Goal: Task Accomplishment & Management: Manage account settings

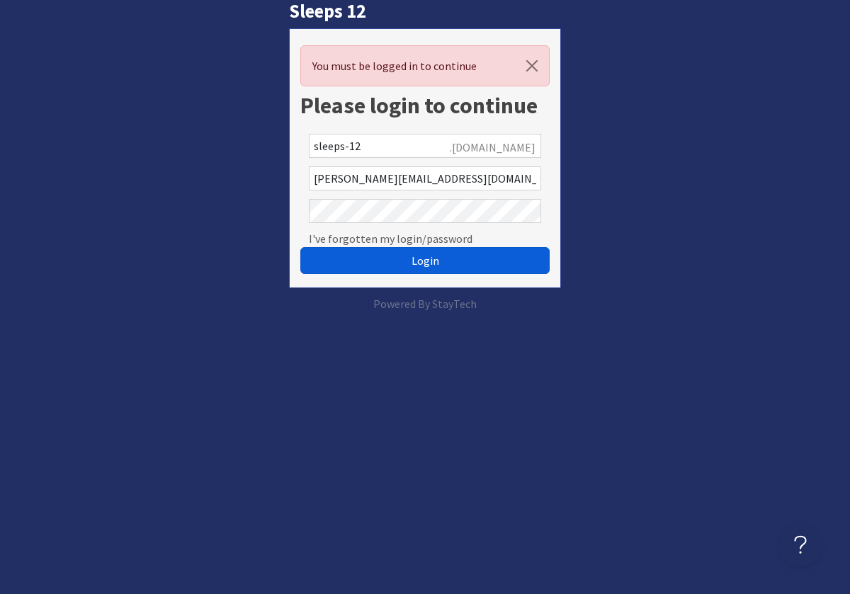
click at [477, 261] on button "Login" at bounding box center [424, 260] width 249 height 27
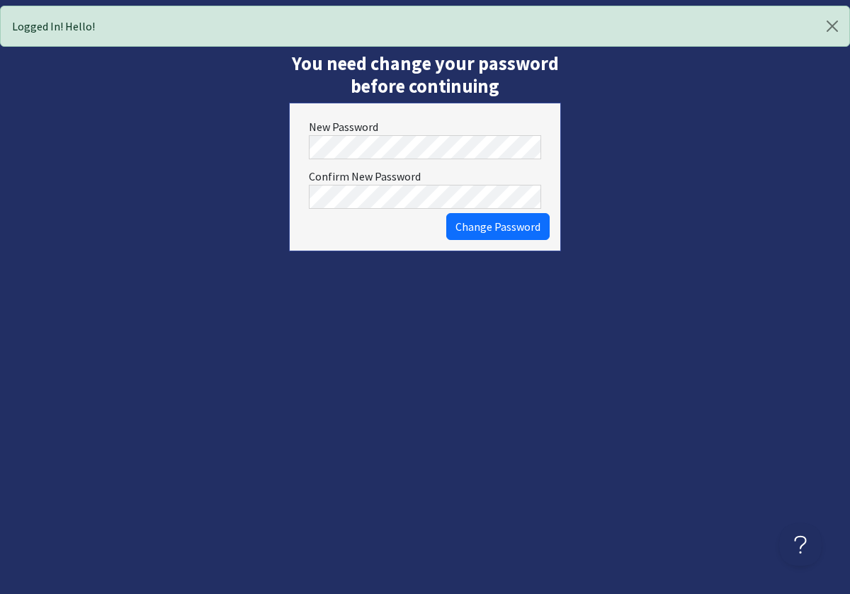
click at [446, 213] on button "Change Password" at bounding box center [497, 226] width 103 height 27
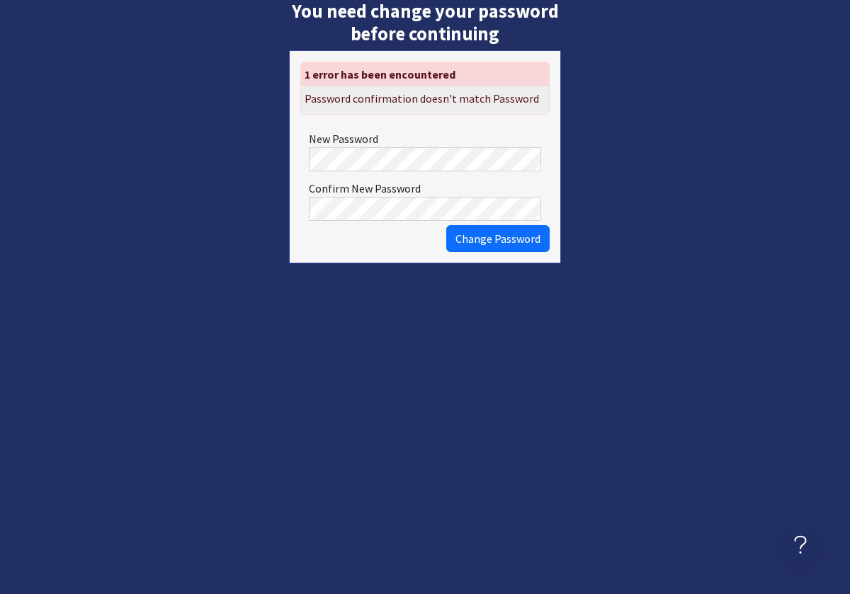
click at [363, 171] on div "New Password" at bounding box center [424, 151] width 249 height 50
click at [446, 225] on button "Change Password" at bounding box center [497, 238] width 103 height 27
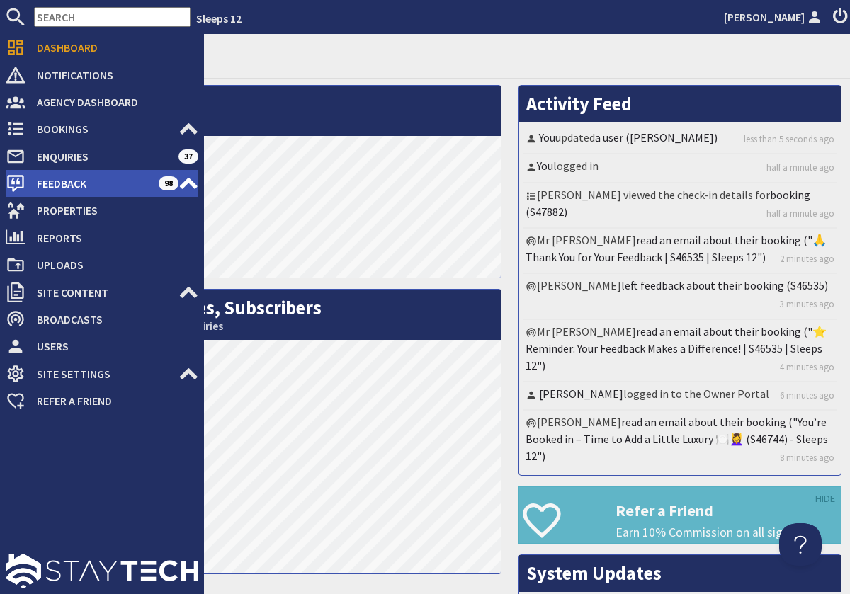
click at [63, 182] on span "Feedback" at bounding box center [91, 183] width 133 height 23
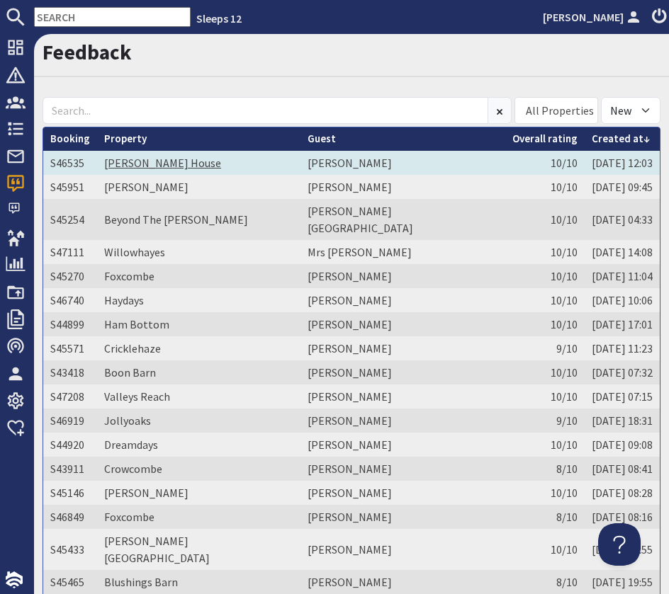
click at [135, 160] on link "[PERSON_NAME] House" at bounding box center [162, 163] width 117 height 14
click at [401, 160] on td "[PERSON_NAME]" at bounding box center [402, 163] width 205 height 24
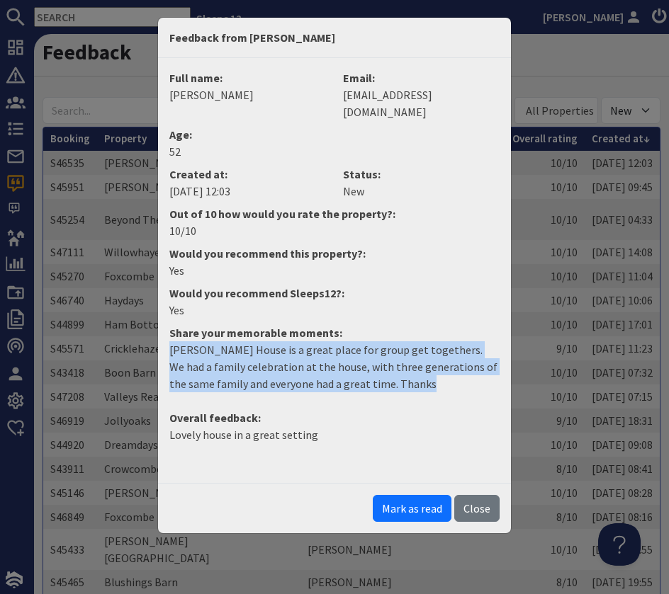
drag, startPoint x: 170, startPoint y: 334, endPoint x: 404, endPoint y: 376, distance: 238.1
click at [405, 376] on dd "Berry House is a great place for group get togethers. We had a family celebrati…" at bounding box center [334, 372] width 347 height 62
copy p "Berry House is a great place for group get togethers. We had a family celebrati…"
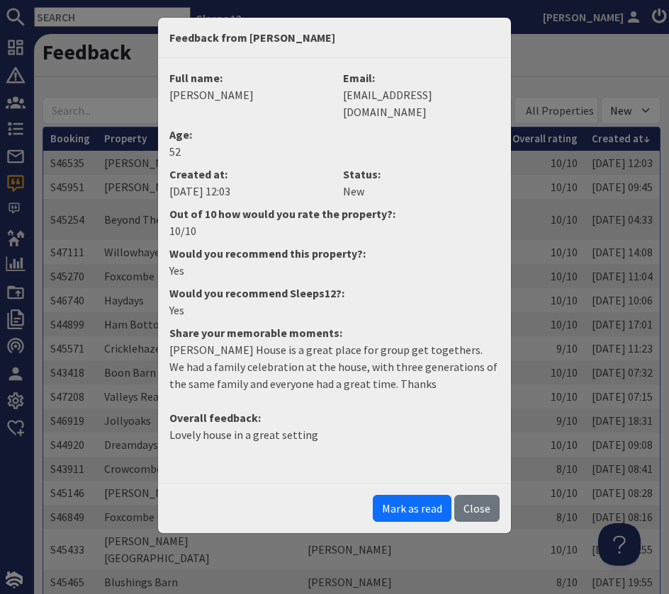
click at [210, 96] on dd "[PERSON_NAME]" at bounding box center [247, 94] width 157 height 17
click at [208, 96] on dd "[PERSON_NAME]" at bounding box center [247, 94] width 157 height 17
drag, startPoint x: 202, startPoint y: 96, endPoint x: 232, endPoint y: 96, distance: 29.7
click at [234, 96] on dd "[PERSON_NAME]" at bounding box center [247, 94] width 157 height 17
copy dd "Carter"
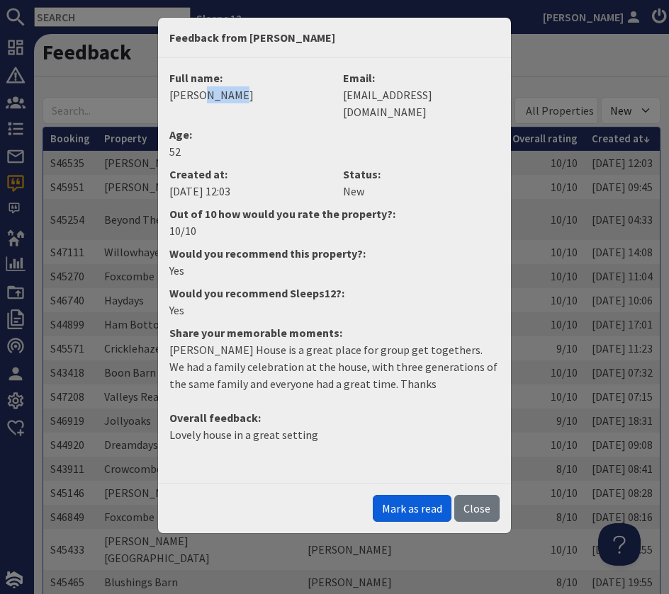
click at [421, 495] on button "Mark as read" at bounding box center [412, 508] width 79 height 27
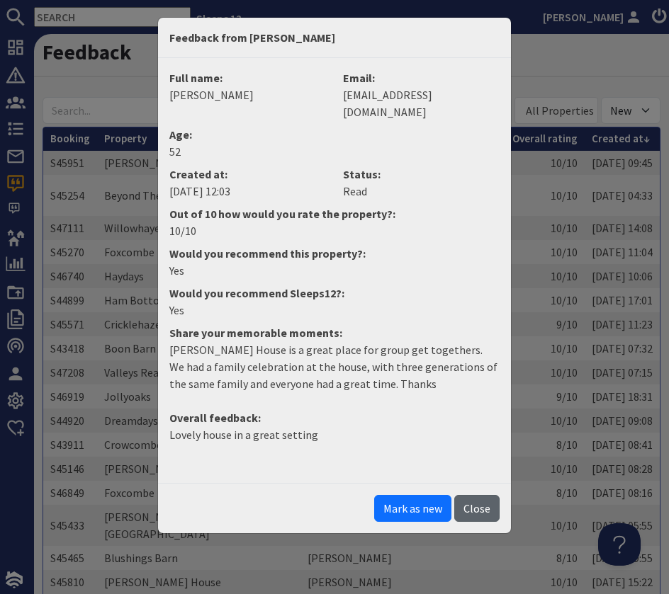
click at [475, 497] on button "Close" at bounding box center [476, 508] width 45 height 27
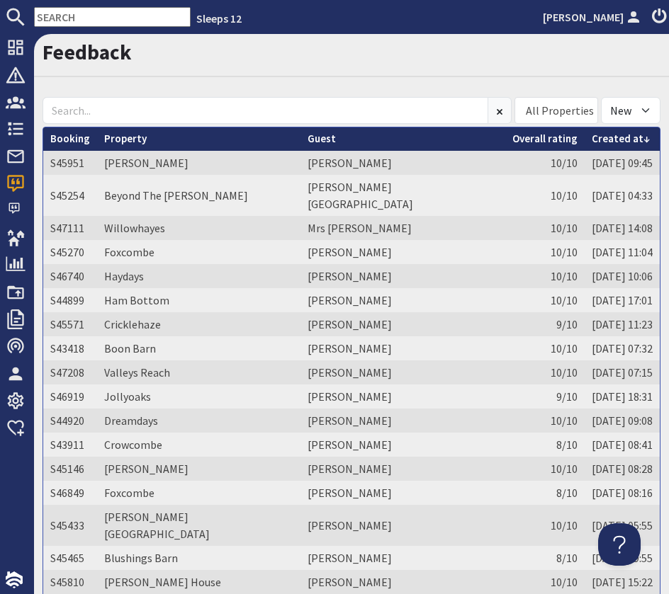
click at [615, 142] on link "Created at" at bounding box center [620, 138] width 58 height 13
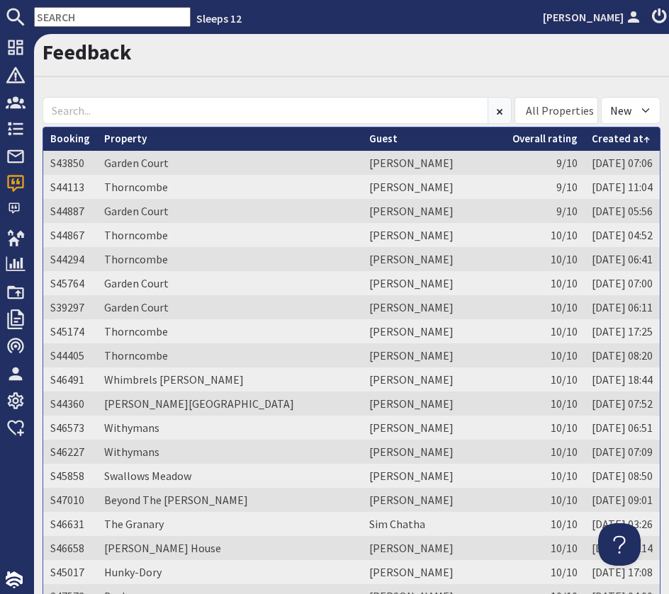
click at [606, 140] on link "Created at" at bounding box center [620, 138] width 58 height 13
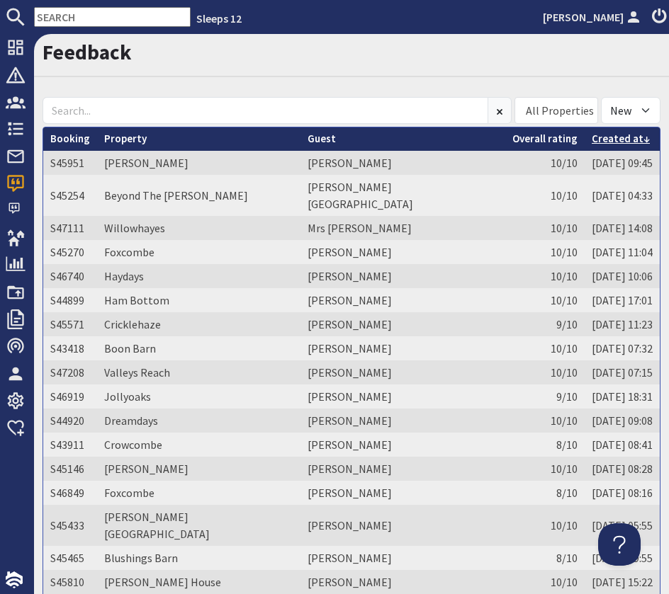
click at [601, 140] on link "Created at" at bounding box center [620, 138] width 58 height 13
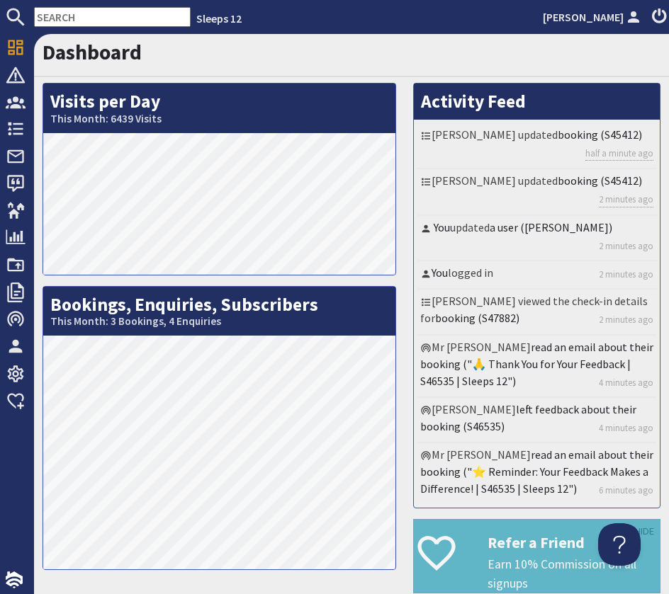
click at [104, 19] on input "text" at bounding box center [112, 17] width 157 height 20
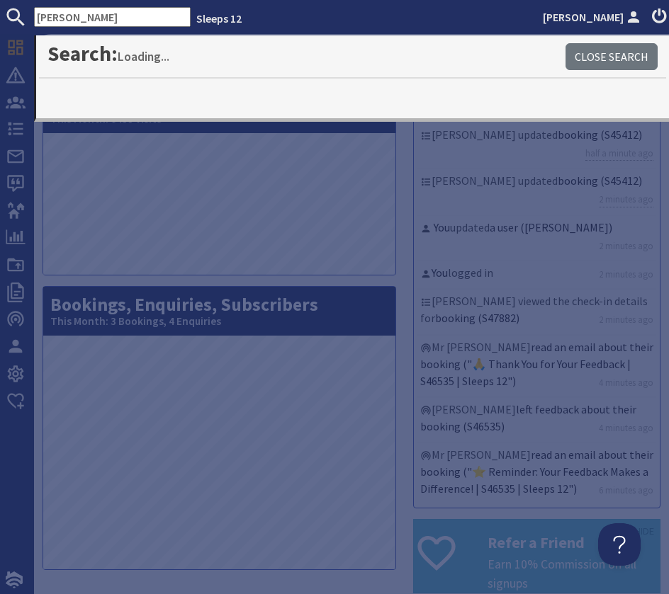
type input "berry"
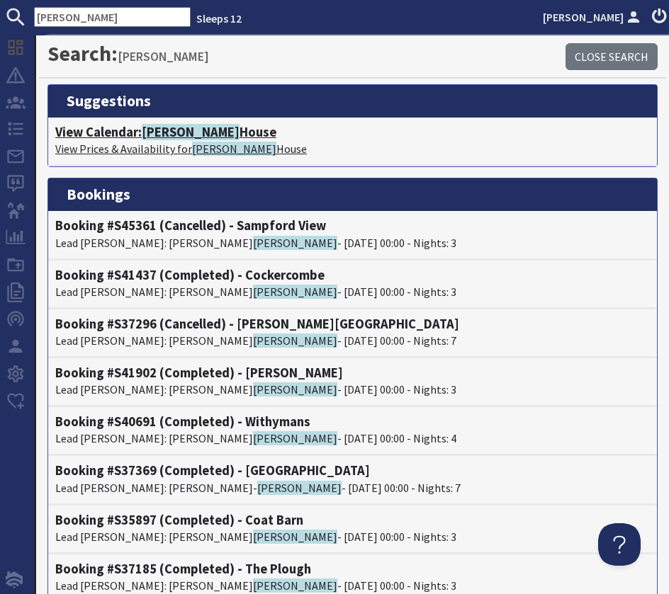
click at [147, 135] on span "Berry" at bounding box center [191, 132] width 98 height 16
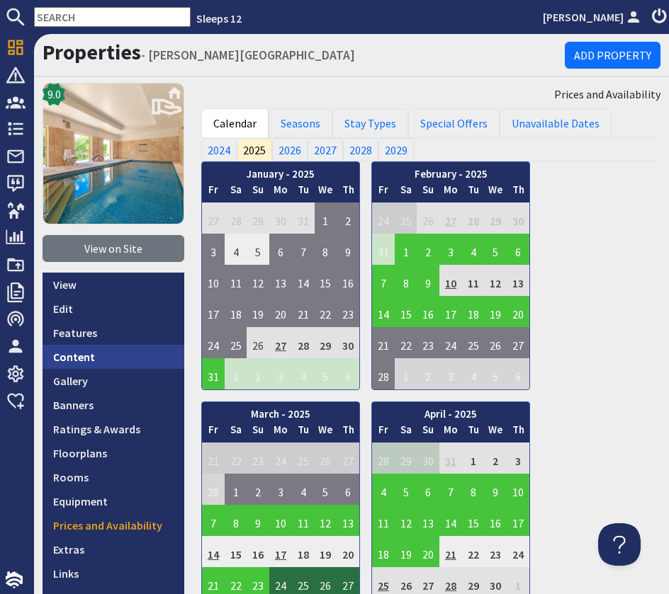
click at [73, 363] on link "Content" at bounding box center [113, 357] width 142 height 24
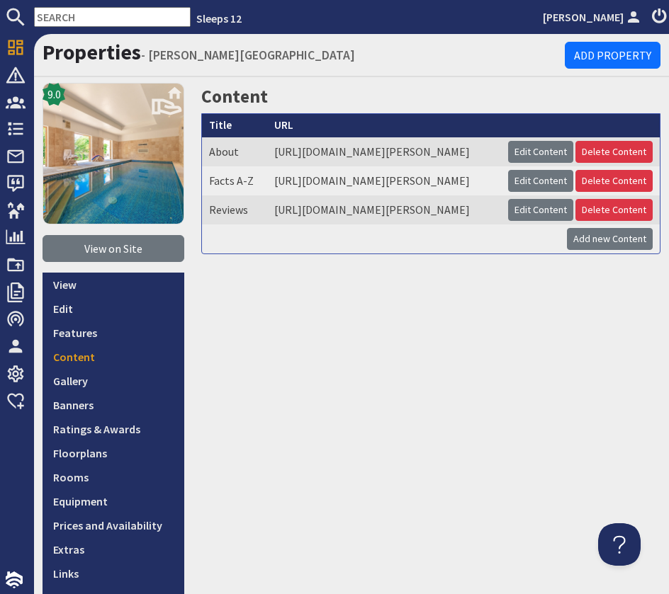
drag, startPoint x: 364, startPoint y: 266, endPoint x: 475, endPoint y: 263, distance: 110.5
click at [366, 225] on td "https://www.sleeps12.com/properties/berry-house/content/reviews-97da903e-27b3-4…" at bounding box center [384, 209] width 234 height 29
click at [543, 221] on link "Edit Content" at bounding box center [540, 210] width 65 height 22
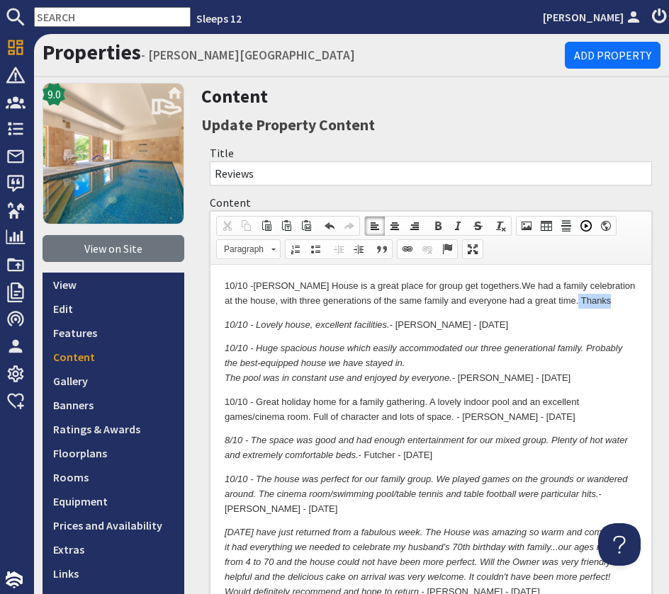
drag, startPoint x: 591, startPoint y: 304, endPoint x: 553, endPoint y: 305, distance: 37.6
click at [553, 305] on p "10/10 - Berry House is a great place for group get togethers. We had a family c…" at bounding box center [431, 294] width 412 height 30
click at [627, 300] on p "10/10 - Berry House is a great place for group get togethers. We had a family c…" at bounding box center [431, 294] width 412 height 30
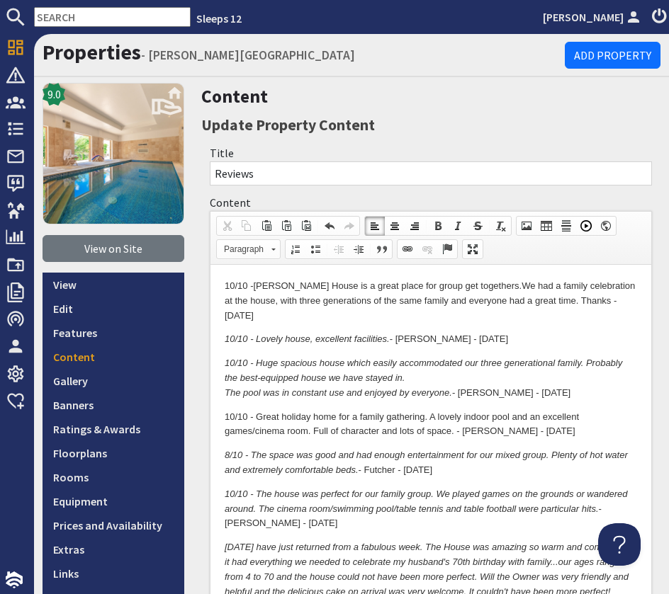
drag, startPoint x: 595, startPoint y: 302, endPoint x: 610, endPoint y: 307, distance: 15.7
click at [598, 302] on p "10/10 - Berry House is a great place for group get togethers. We had a family c…" at bounding box center [431, 301] width 412 height 44
click at [601, 305] on p "10/10 - Berry House is a great place for group get togethers. We had a family c…" at bounding box center [431, 301] width 412 height 44
click at [594, 303] on p "10/10 - Berry House is a great place for group get togethers. We had a family c…" at bounding box center [431, 301] width 412 height 44
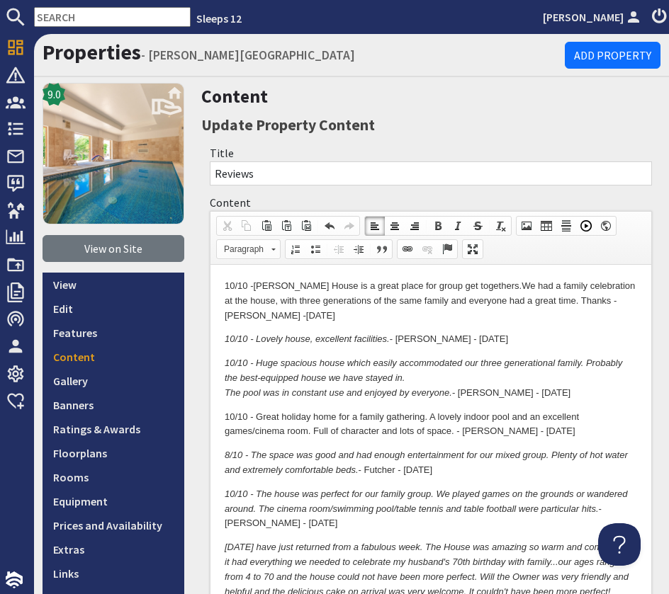
drag, startPoint x: 478, startPoint y: 376, endPoint x: 476, endPoint y: 391, distance: 15.0
click at [478, 376] on p "10/10 - Huge spacious house which easily accommodated our three generational fa…" at bounding box center [431, 378] width 412 height 44
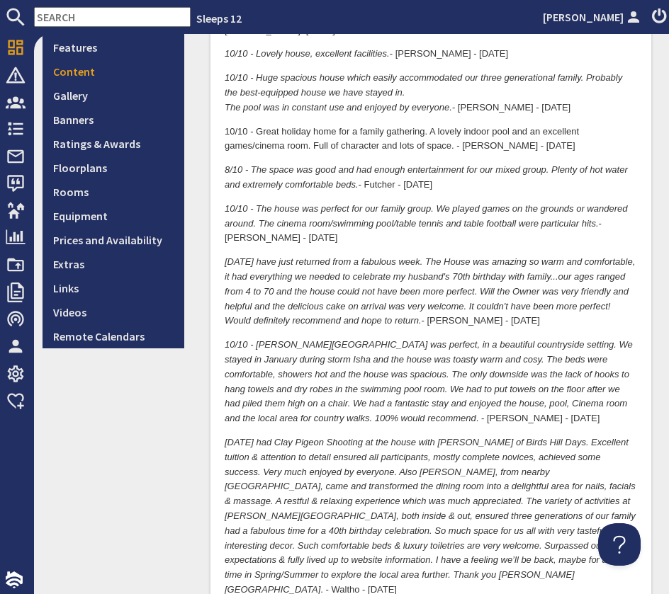
scroll to position [373, 0]
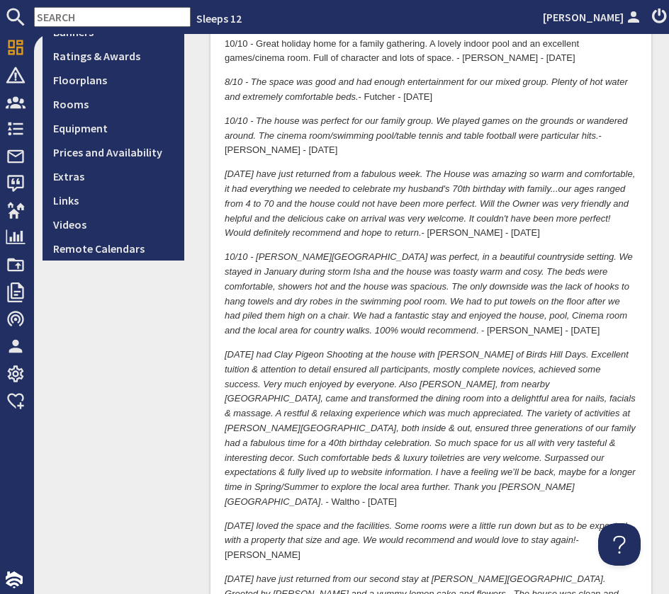
click at [441, 330] on p "10/10 - Berry House was perfect, in a beautiful countryside setting. We stayed …" at bounding box center [431, 295] width 412 height 89
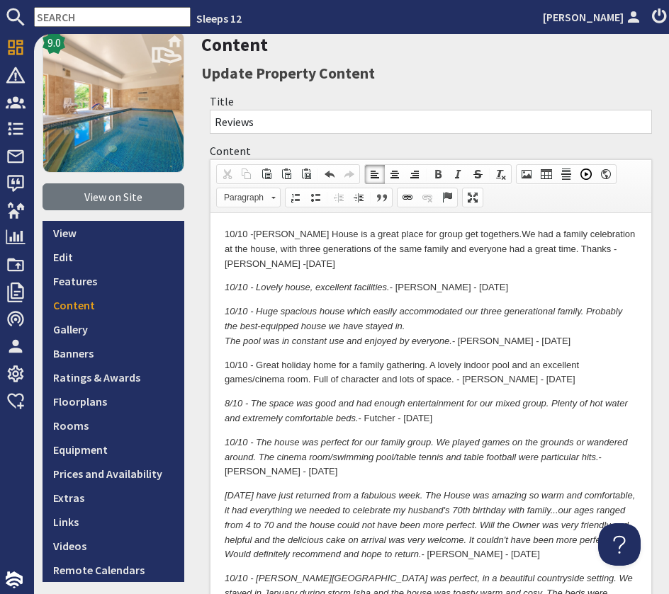
scroll to position [0, 0]
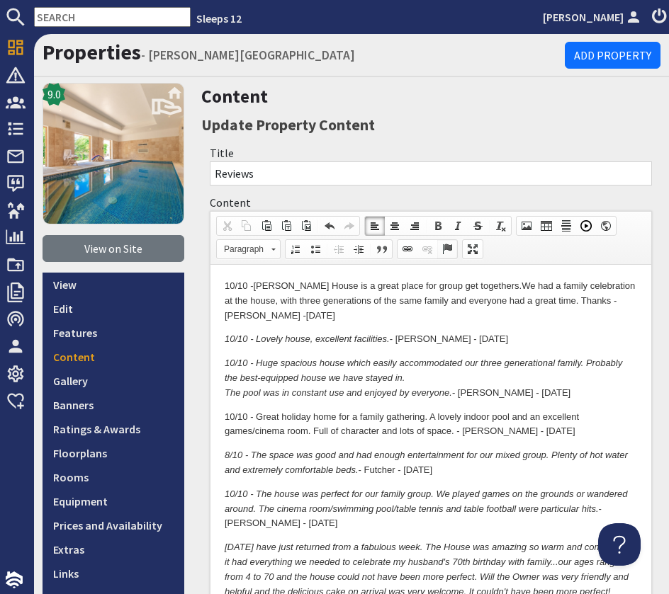
click at [450, 245] on span at bounding box center [446, 249] width 11 height 11
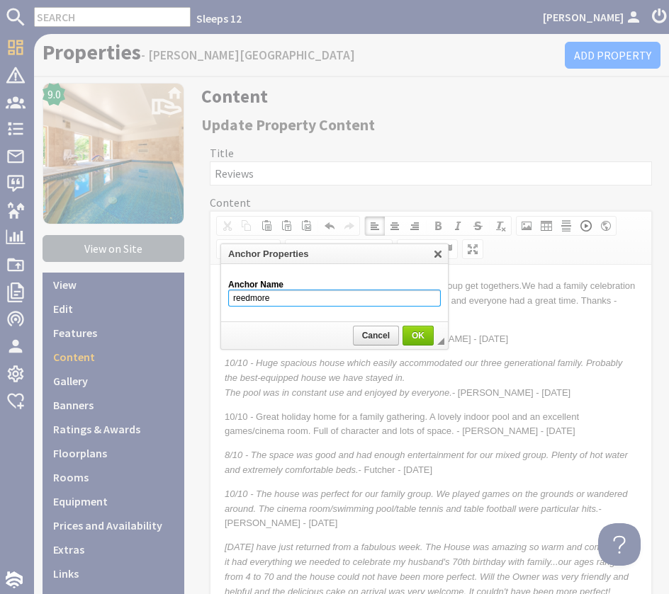
drag, startPoint x: 242, startPoint y: 301, endPoint x: 267, endPoint y: 302, distance: 24.8
click at [243, 300] on input "reedmore" at bounding box center [334, 298] width 212 height 17
type input "readmore"
click at [409, 337] on span "OK" at bounding box center [418, 336] width 28 height 10
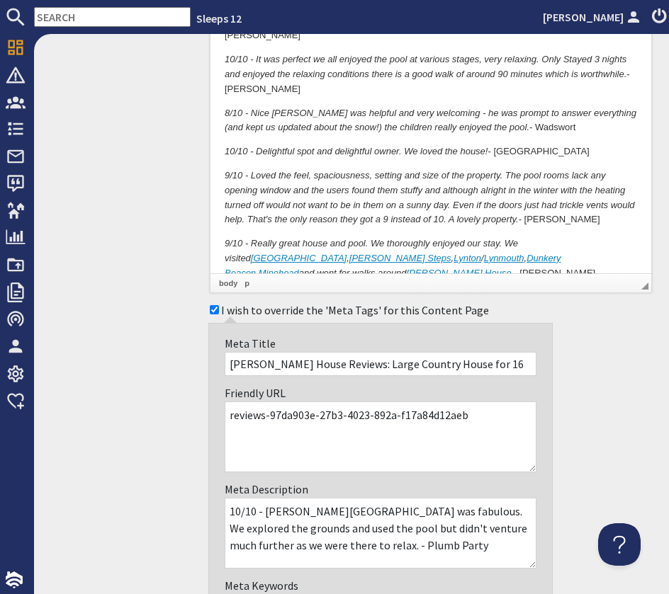
scroll to position [4076, 0]
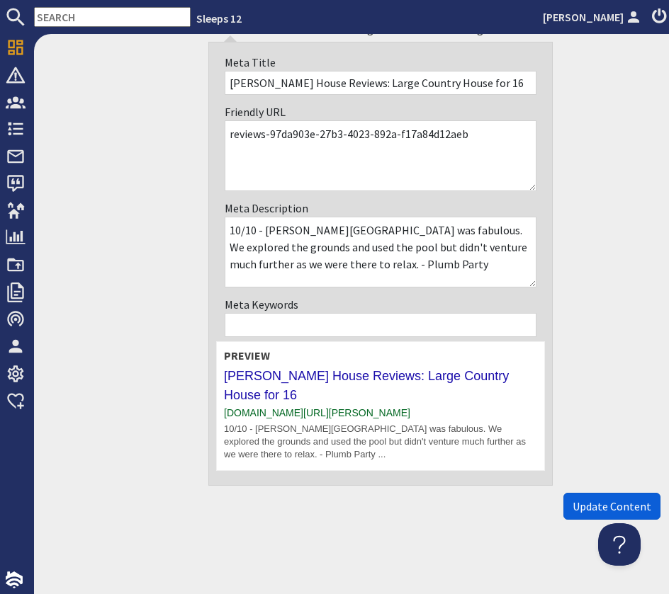
click at [646, 499] on span "Update Content" at bounding box center [611, 506] width 79 height 14
